Goal: Transaction & Acquisition: Purchase product/service

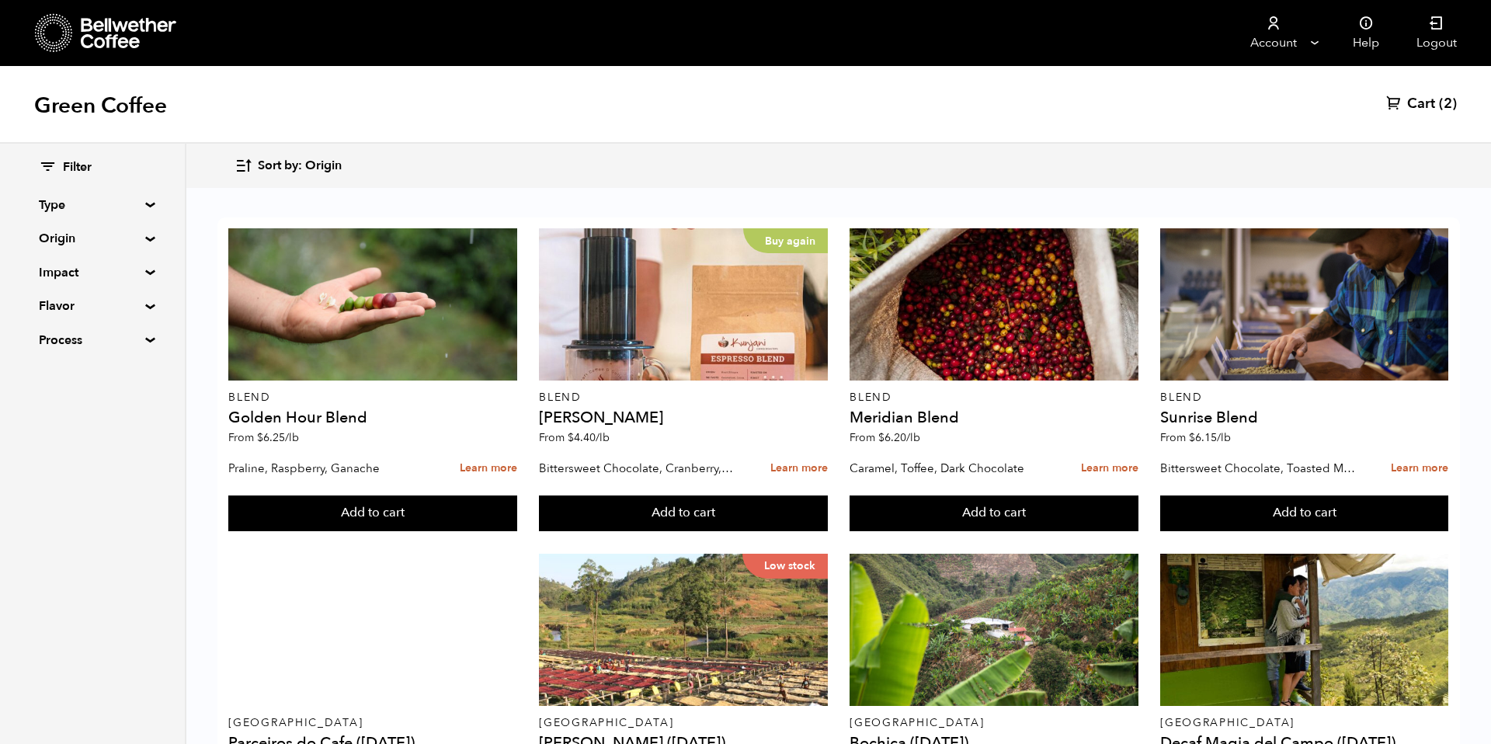
click at [306, 167] on span "Sort by: Origin" at bounding box center [300, 166] width 84 height 17
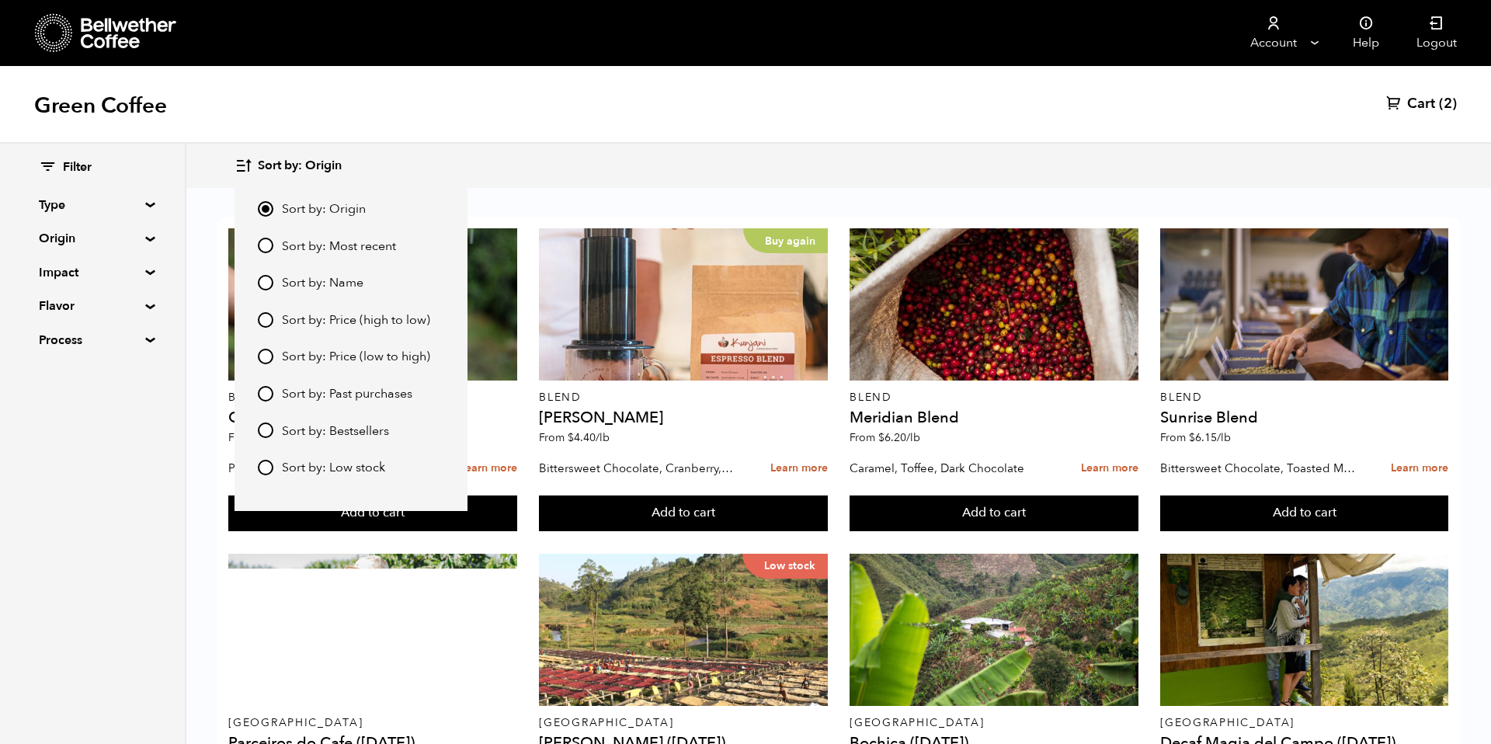
click at [293, 237] on label "Sort by: Most recent" at bounding box center [351, 246] width 186 height 19
click at [273, 238] on input "Sort by: Most recent" at bounding box center [266, 246] width 16 height 16
radio input "true"
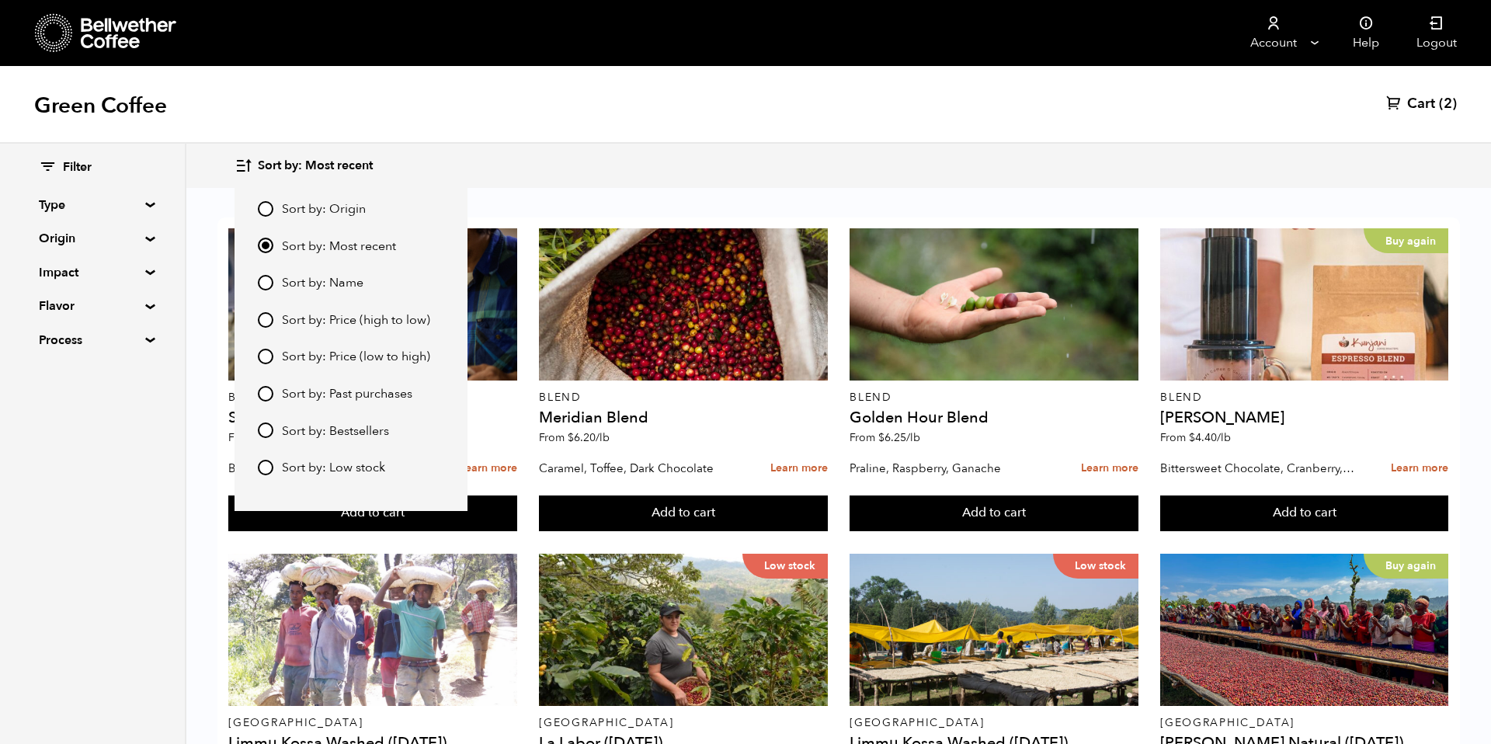
click at [293, 242] on span "Sort by: Most recent" at bounding box center [339, 246] width 114 height 17
click at [273, 242] on input "Sort by: Most recent" at bounding box center [266, 246] width 16 height 16
click at [550, 148] on div "Sort by: Most recent Sort by: Origin Sort by: Most recent Sort by: Name Sort by…" at bounding box center [839, 166] width 1208 height 37
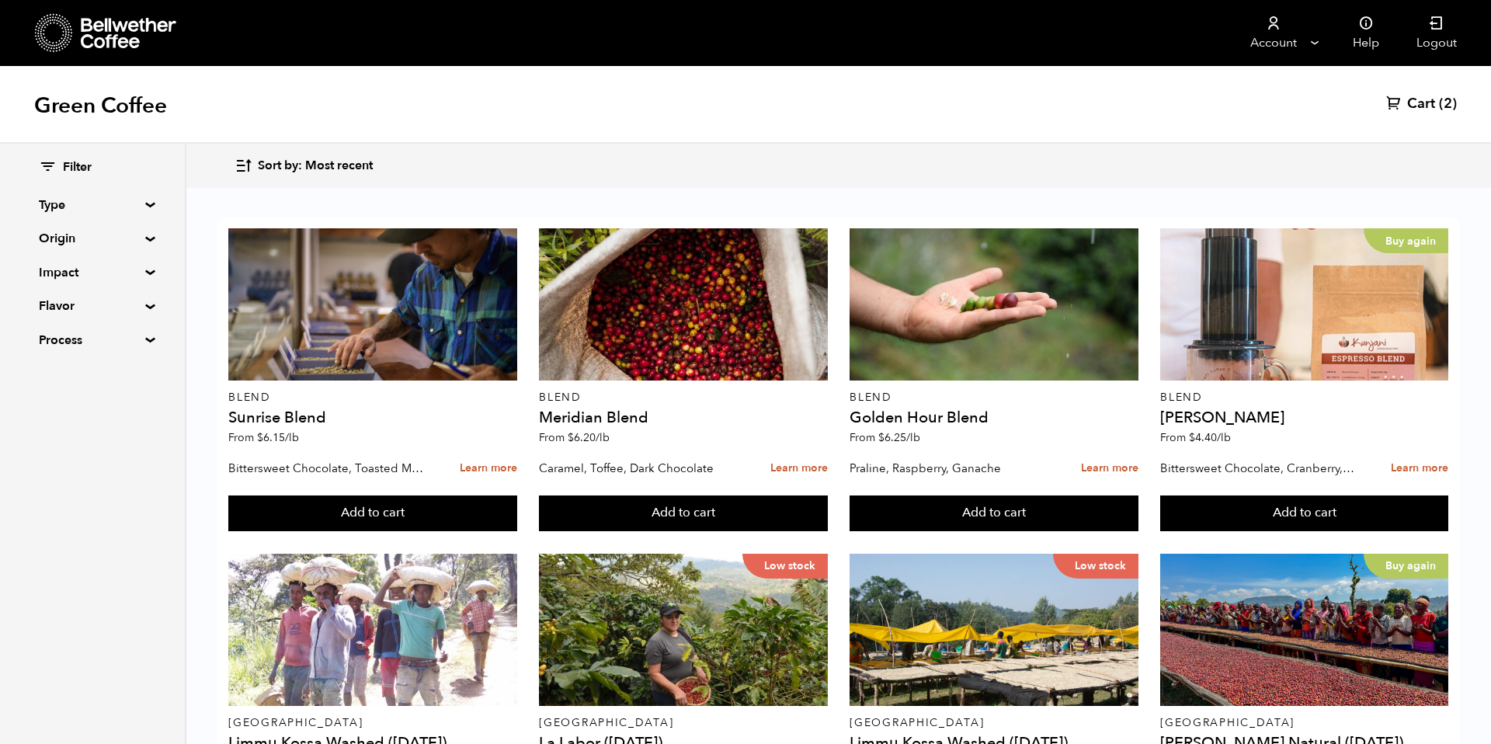
scroll to position [351, 0]
click at [517, 496] on button "Add to cart" at bounding box center [372, 514] width 288 height 36
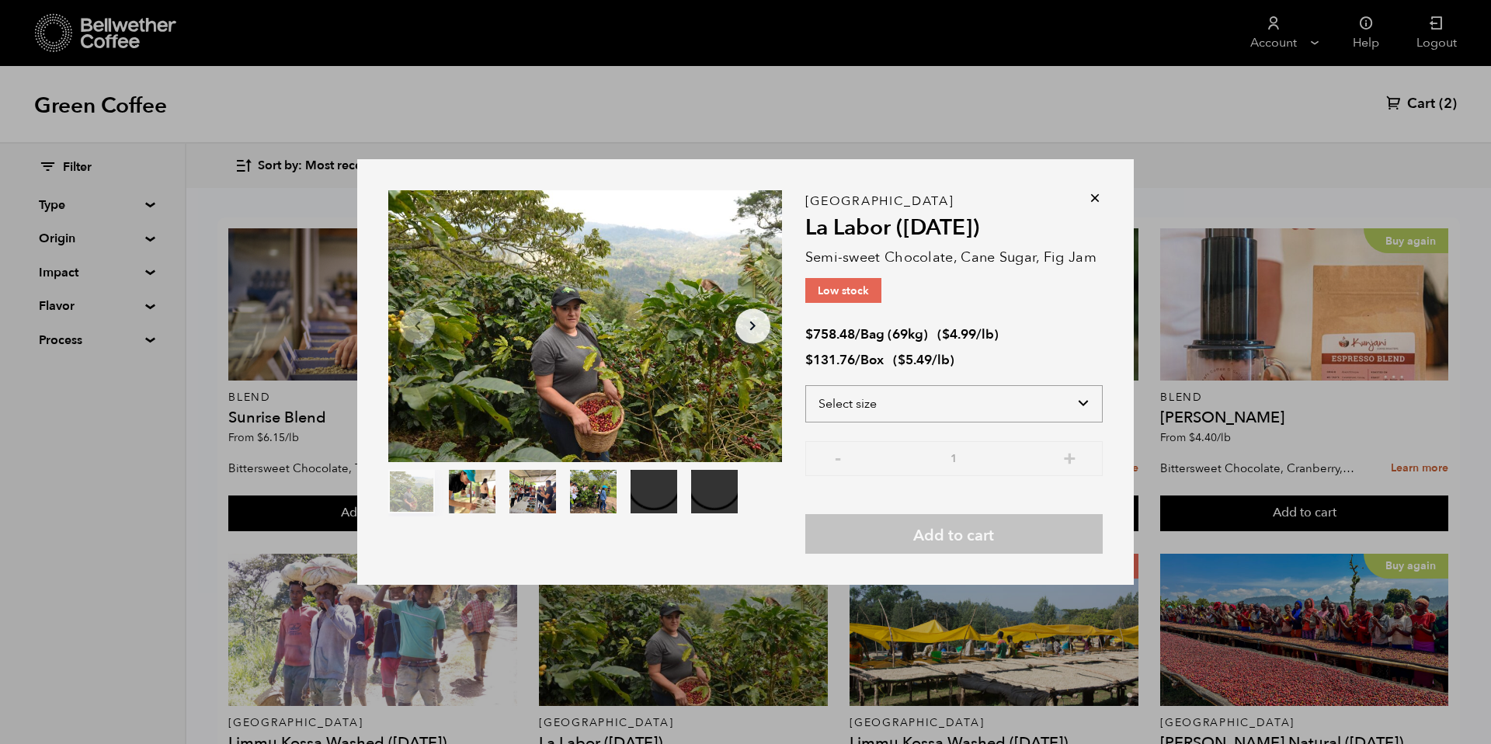
click at [893, 391] on select "Select size Bag (69kg) (152 lbs) Box (24 lbs)" at bounding box center [953, 403] width 297 height 37
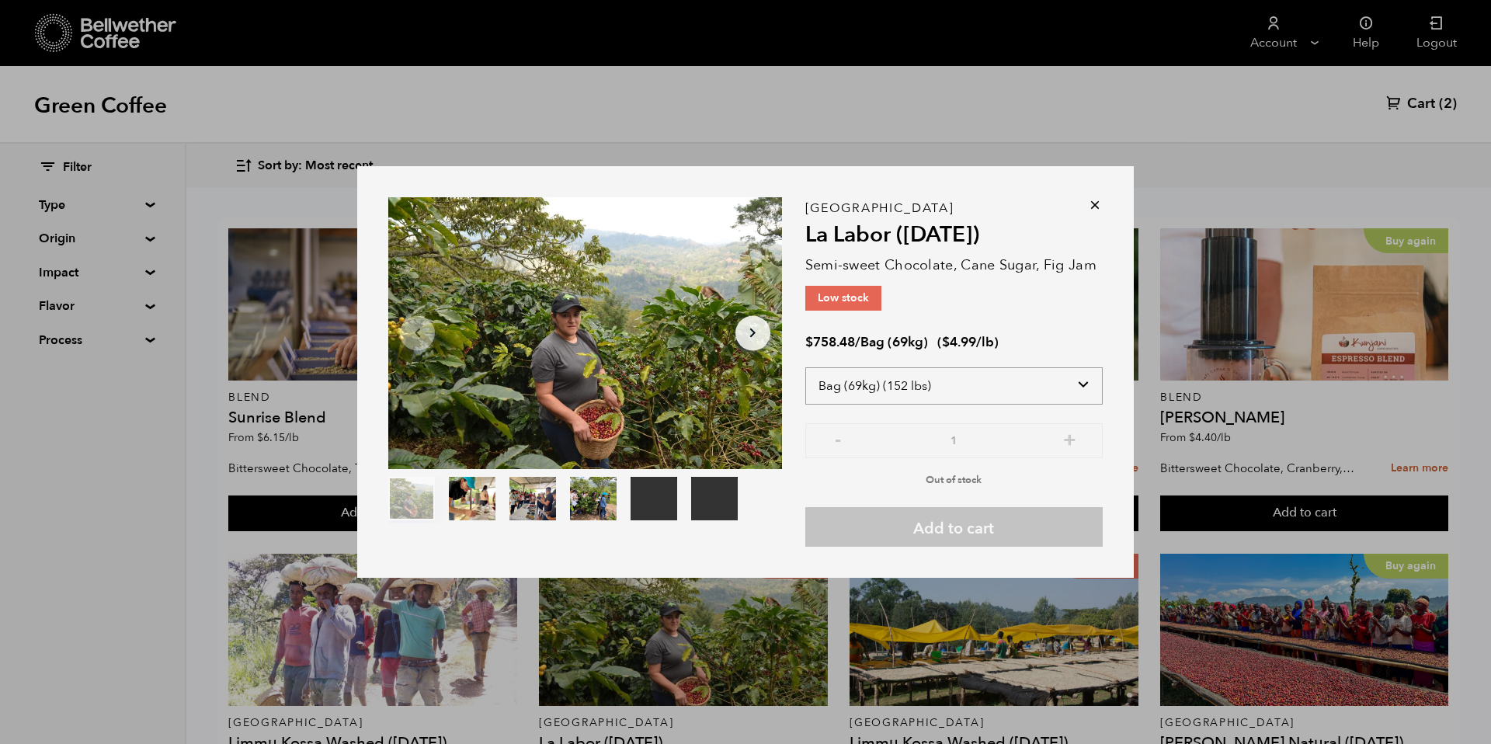
click at [947, 375] on select "Select size Bag (69kg) (152 lbs) Box (24 lbs)" at bounding box center [953, 385] width 297 height 37
select select "box"
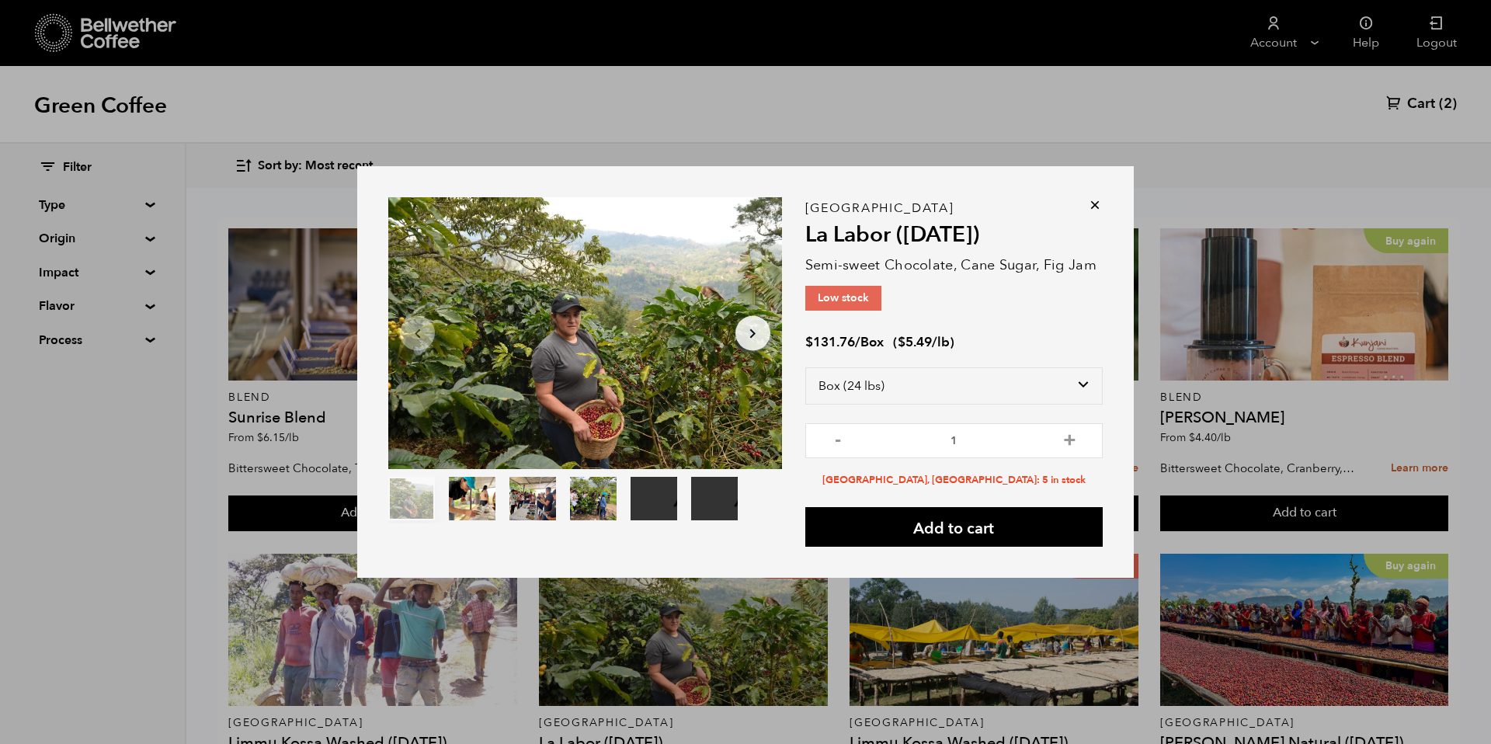
click at [1096, 203] on icon at bounding box center [1095, 205] width 16 height 16
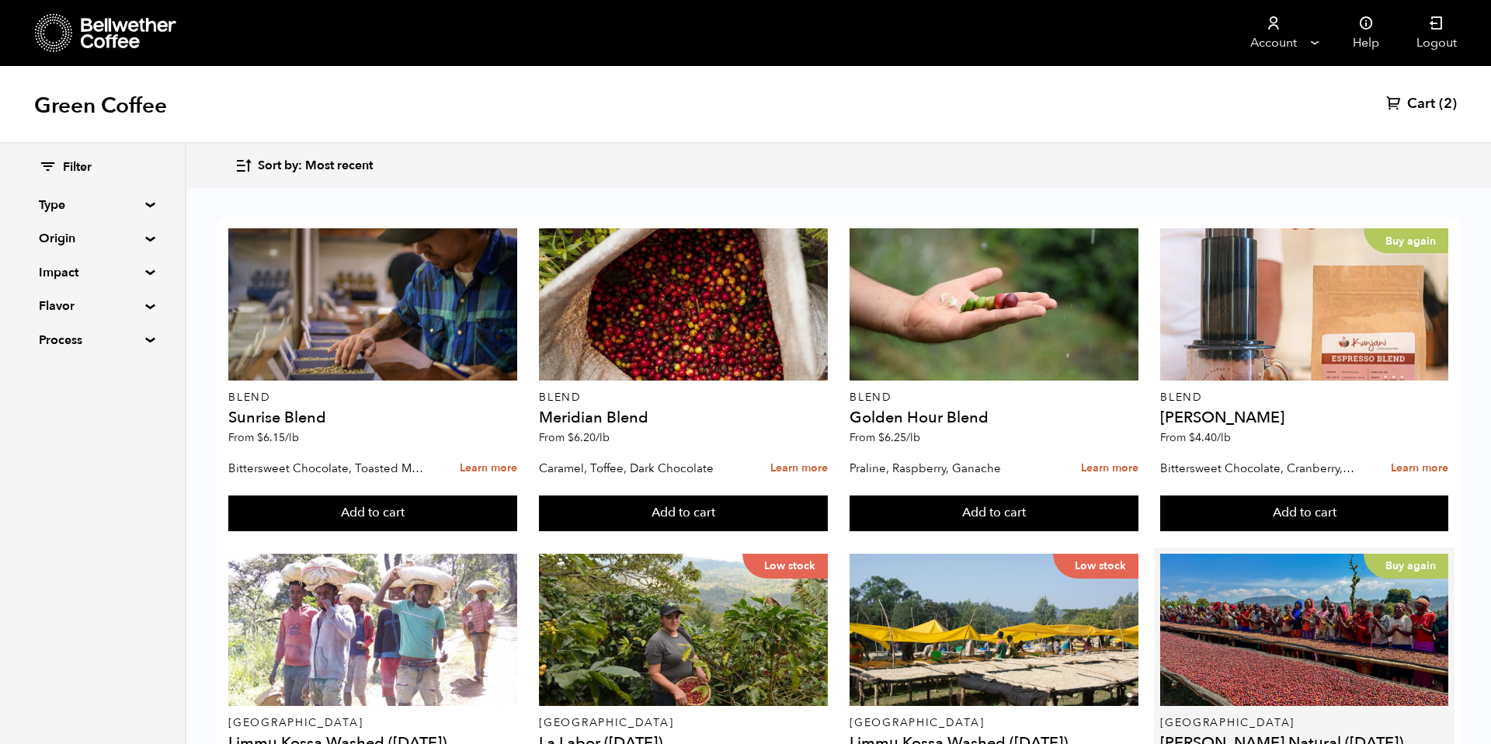
scroll to position [1055, 0]
click at [517, 496] on button "Add to cart" at bounding box center [372, 514] width 288 height 36
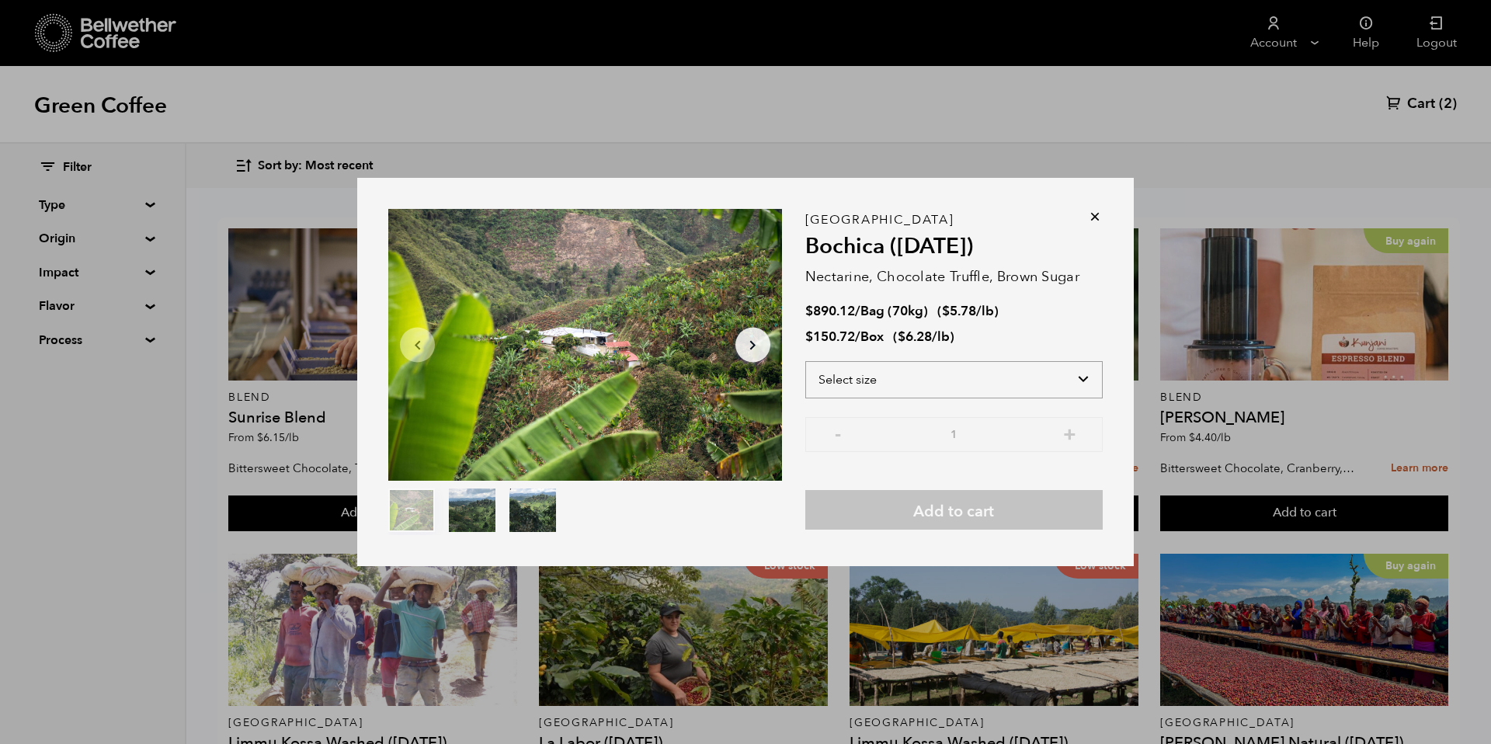
click at [1059, 375] on select "Select size Bag (70kg) (154 lbs) Box (24 lbs)" at bounding box center [953, 379] width 297 height 37
select select "bag"
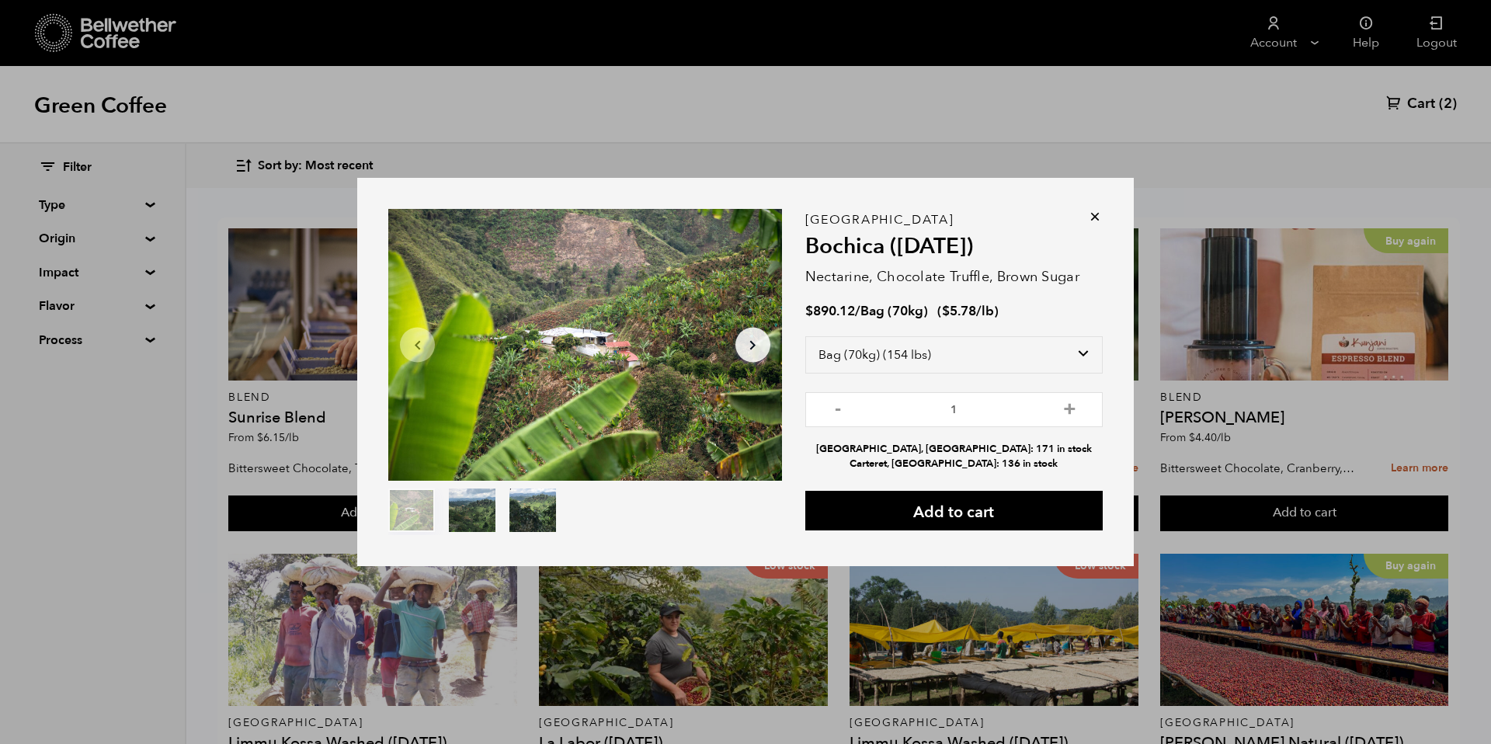
click at [1094, 221] on icon at bounding box center [1095, 217] width 16 height 16
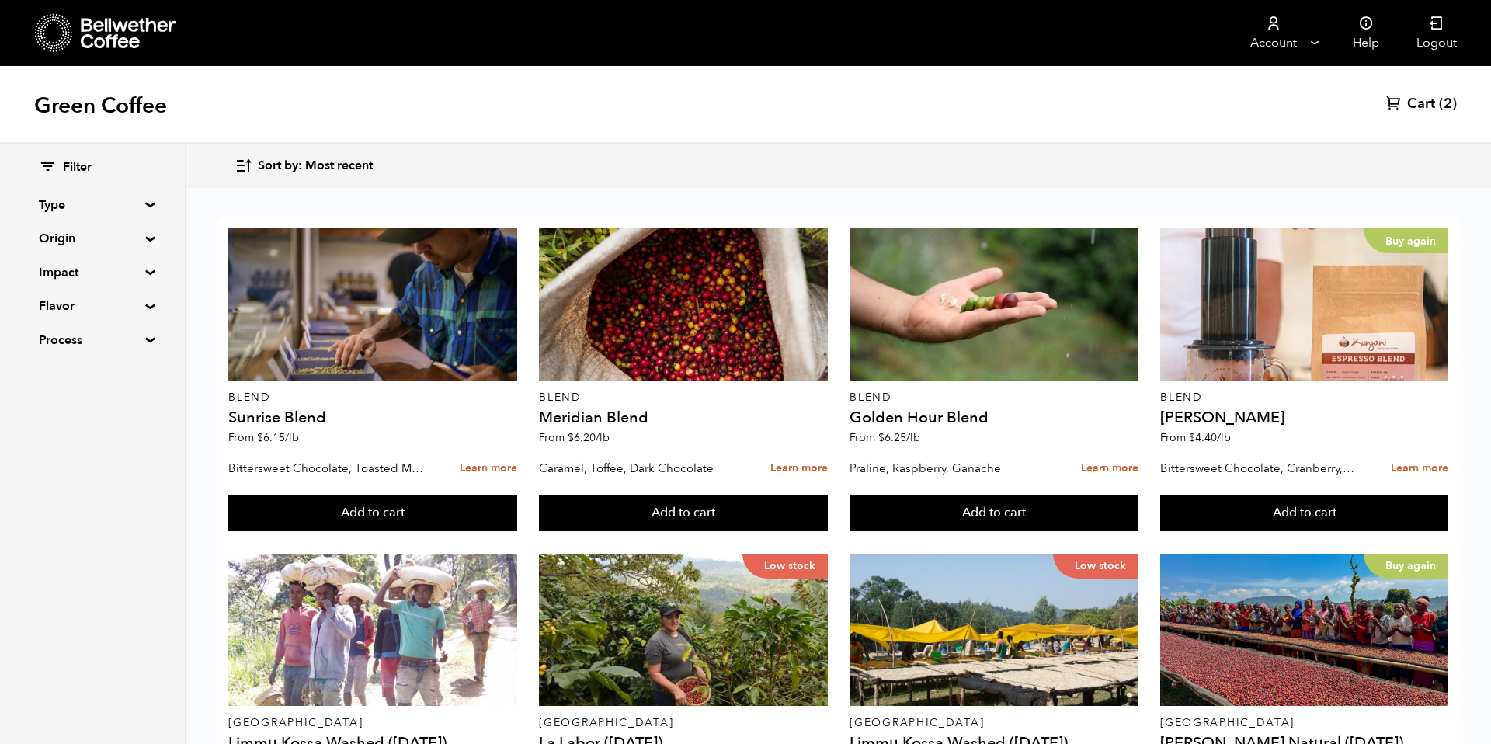
scroll to position [1118, 0]
